Goal: Task Accomplishment & Management: Manage account settings

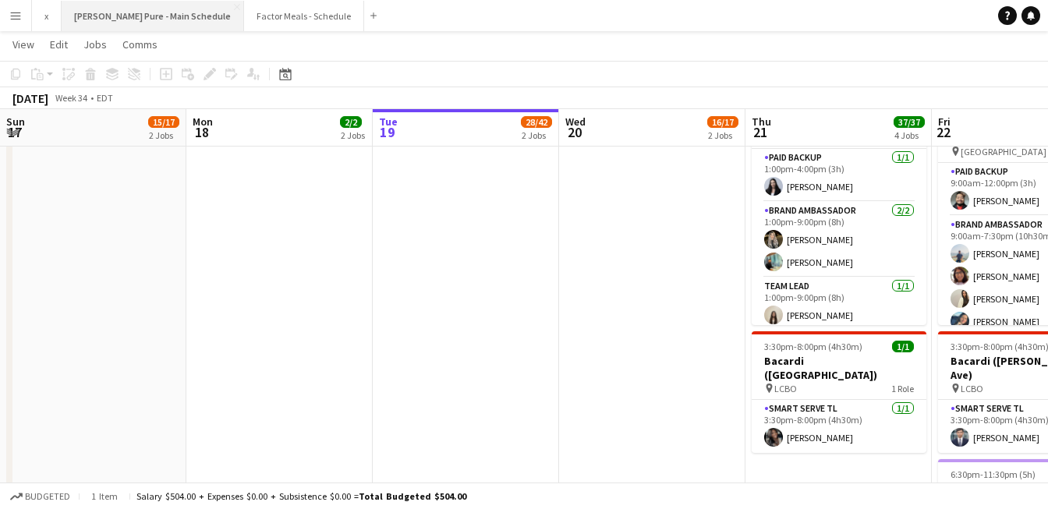
scroll to position [44, 0]
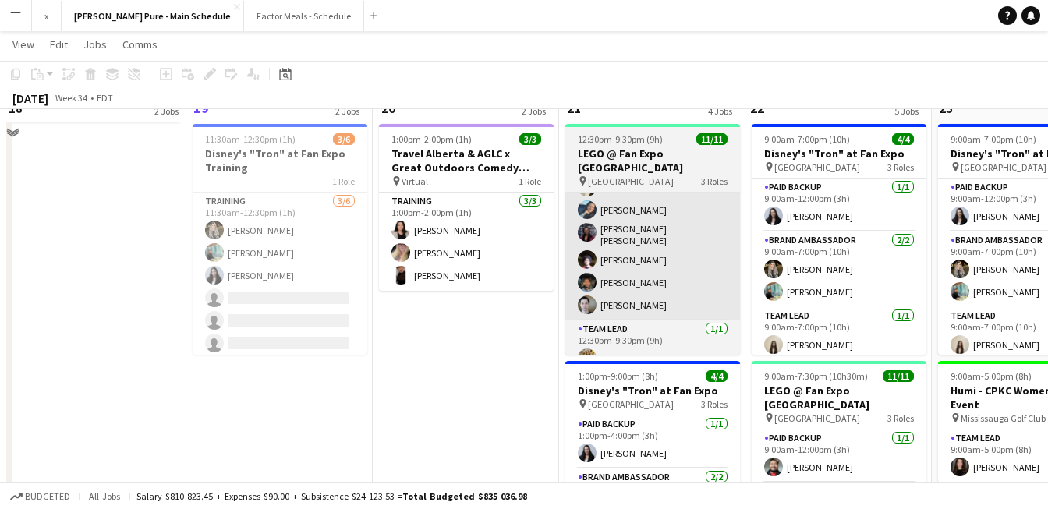
scroll to position [295, 0]
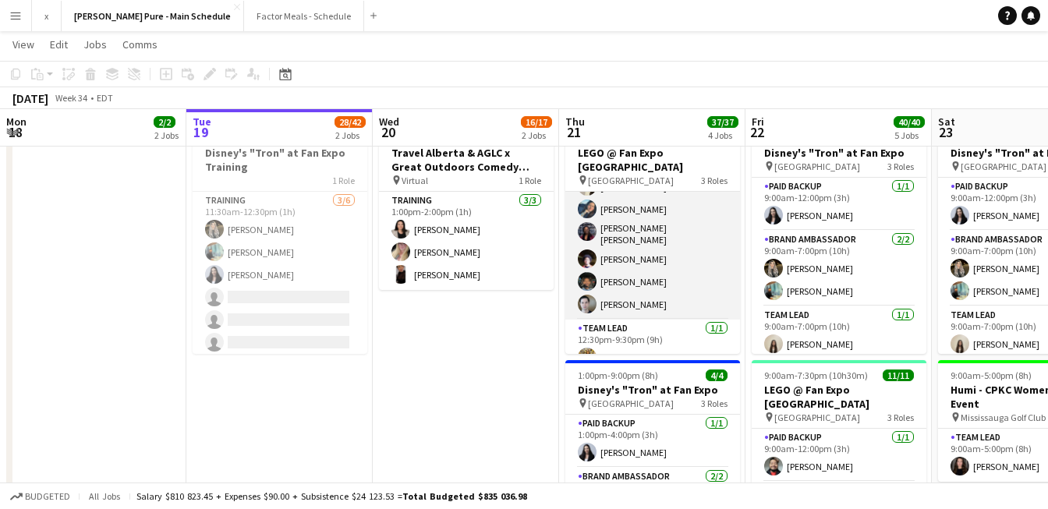
click at [584, 295] on app-user-avatar at bounding box center [587, 304] width 19 height 19
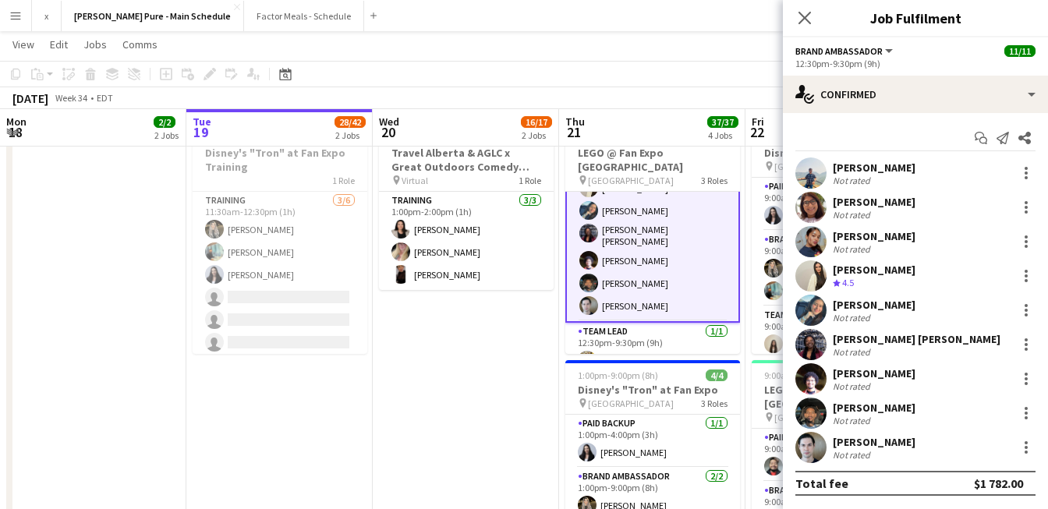
scroll to position [165, 0]
click at [814, 448] on app-user-avatar at bounding box center [810, 447] width 31 height 31
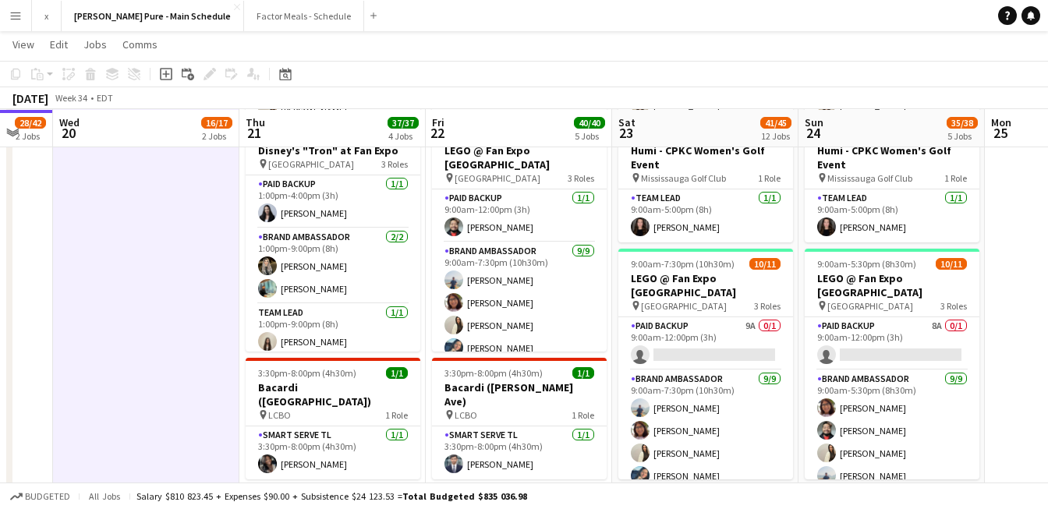
scroll to position [535, 0]
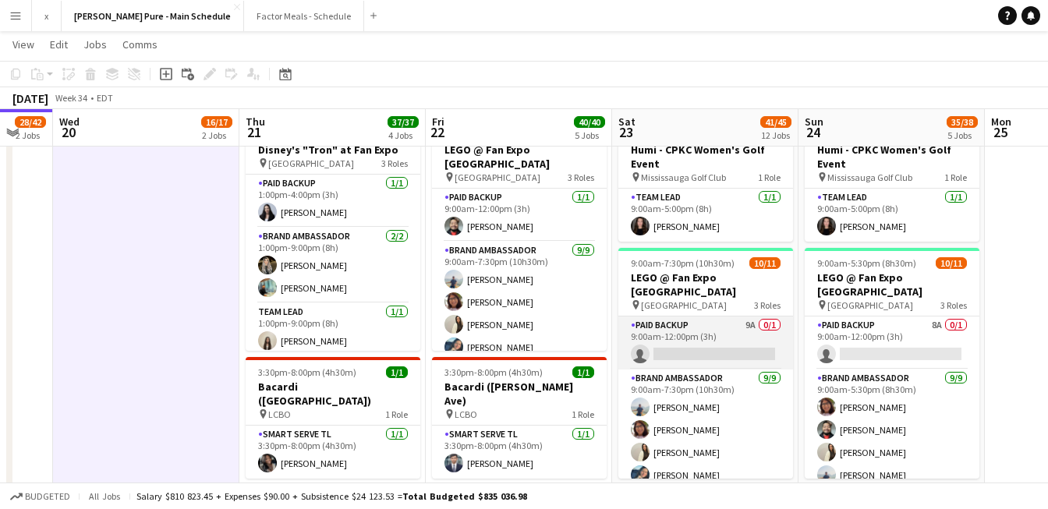
click at [755, 322] on app-card-role "Paid Backup 9A 0/1 9:00am-12:00pm (3h) single-neutral-actions" at bounding box center [705, 343] width 175 height 53
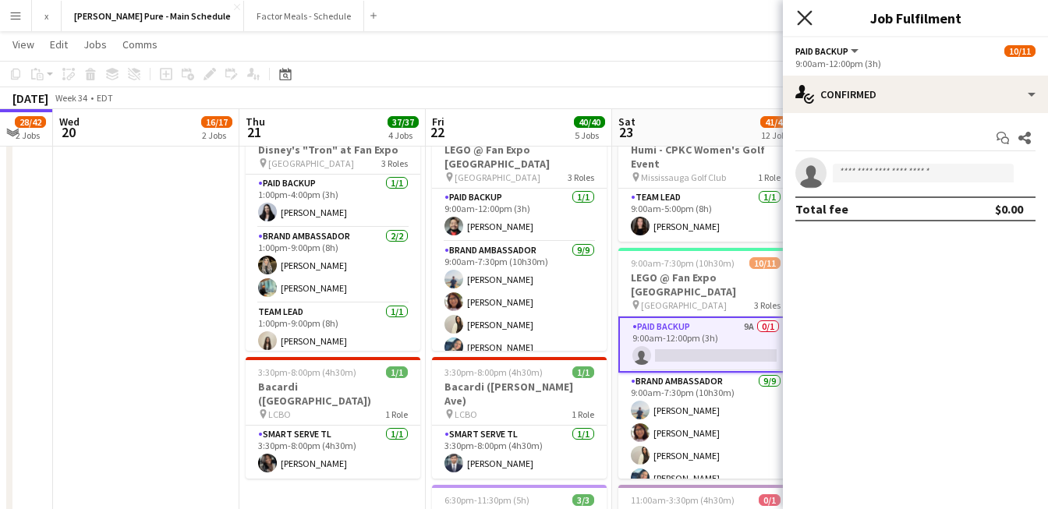
click at [806, 19] on icon at bounding box center [804, 17] width 15 height 15
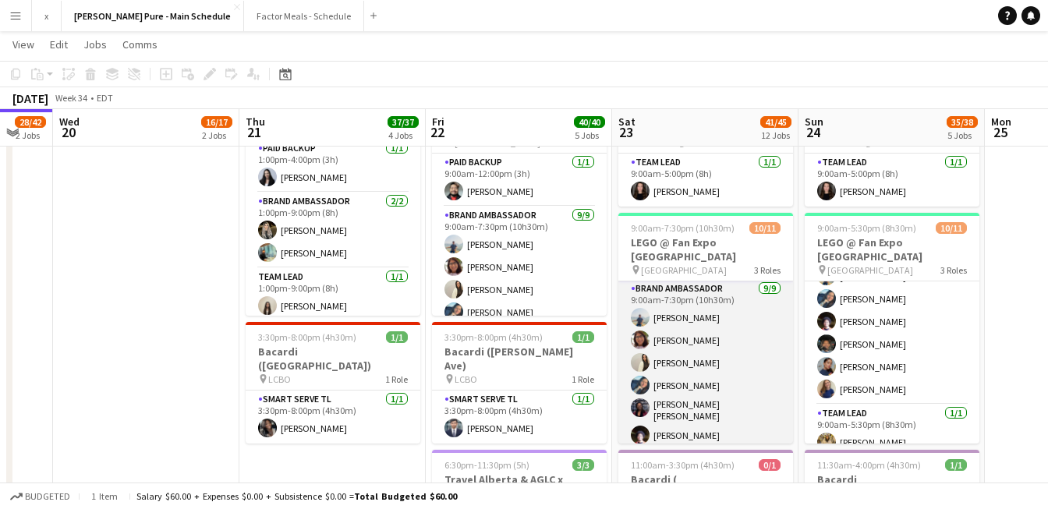
scroll to position [167, 0]
